Goal: Information Seeking & Learning: Learn about a topic

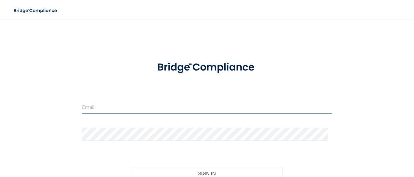
click at [93, 107] on input "email" at bounding box center [207, 106] width 250 height 13
type input "[EMAIL_ADDRESS][DOMAIN_NAME]"
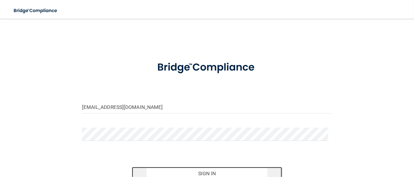
click at [194, 168] on button "Sign In" at bounding box center [207, 173] width 150 height 13
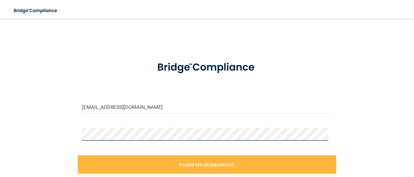
click at [0, 119] on html "Toggle navigation Manage My Enterprise Manage My Location [EMAIL_ADDRESS][DOMAI…" at bounding box center [207, 88] width 414 height 177
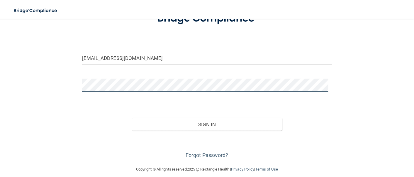
scroll to position [55, 0]
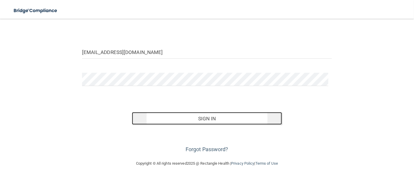
click at [197, 114] on button "Sign In" at bounding box center [207, 118] width 150 height 13
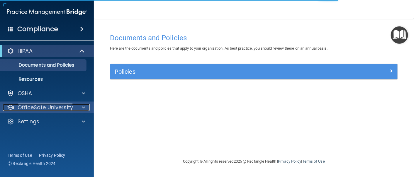
click at [74, 107] on div "OfficeSafe University" at bounding box center [39, 107] width 73 height 7
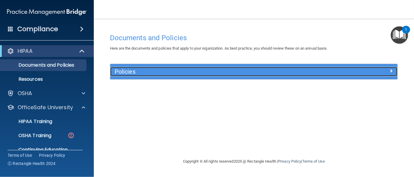
click at [390, 72] on span at bounding box center [391, 70] width 4 height 7
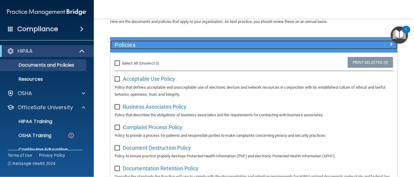
scroll to position [15, 0]
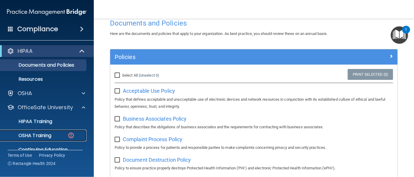
click at [37, 136] on p "OSHA Training" at bounding box center [27, 135] width 47 height 6
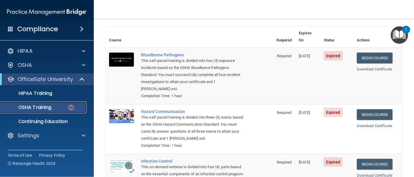
scroll to position [31, 0]
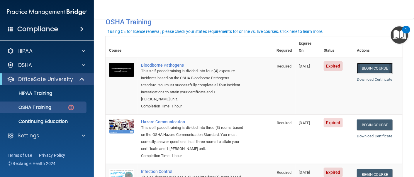
click at [366, 64] on link "Begin Course" at bounding box center [374, 68] width 36 height 11
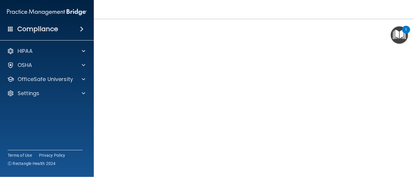
scroll to position [34, 0]
